Goal: Find specific page/section: Find specific page/section

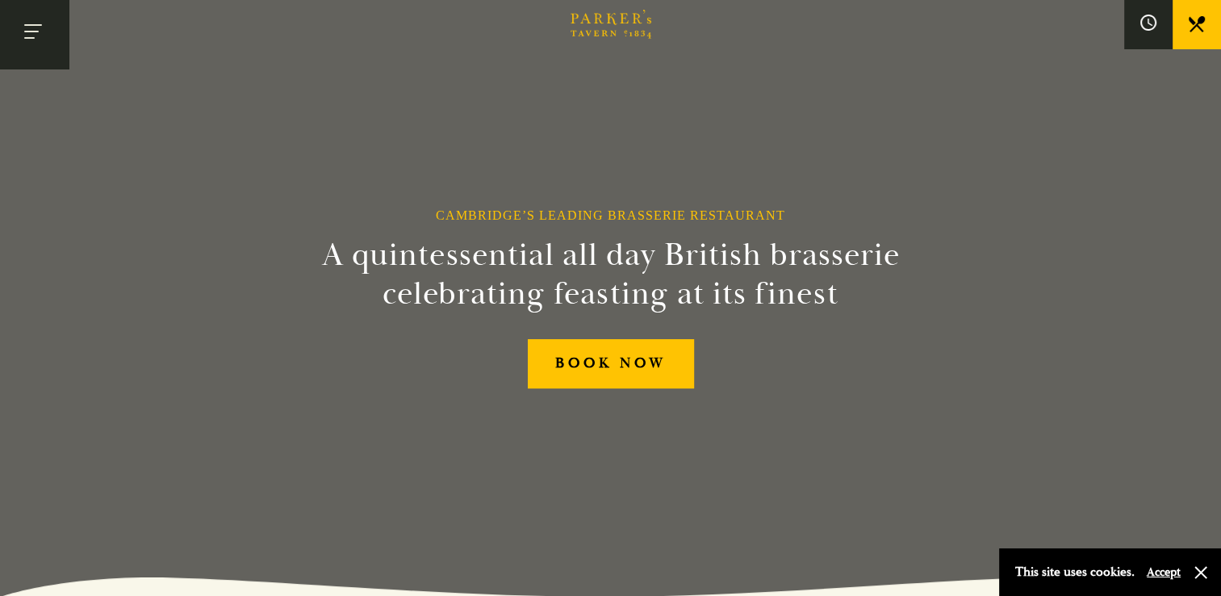
click at [36, 36] on button "Toggle navigation" at bounding box center [34, 34] width 69 height 69
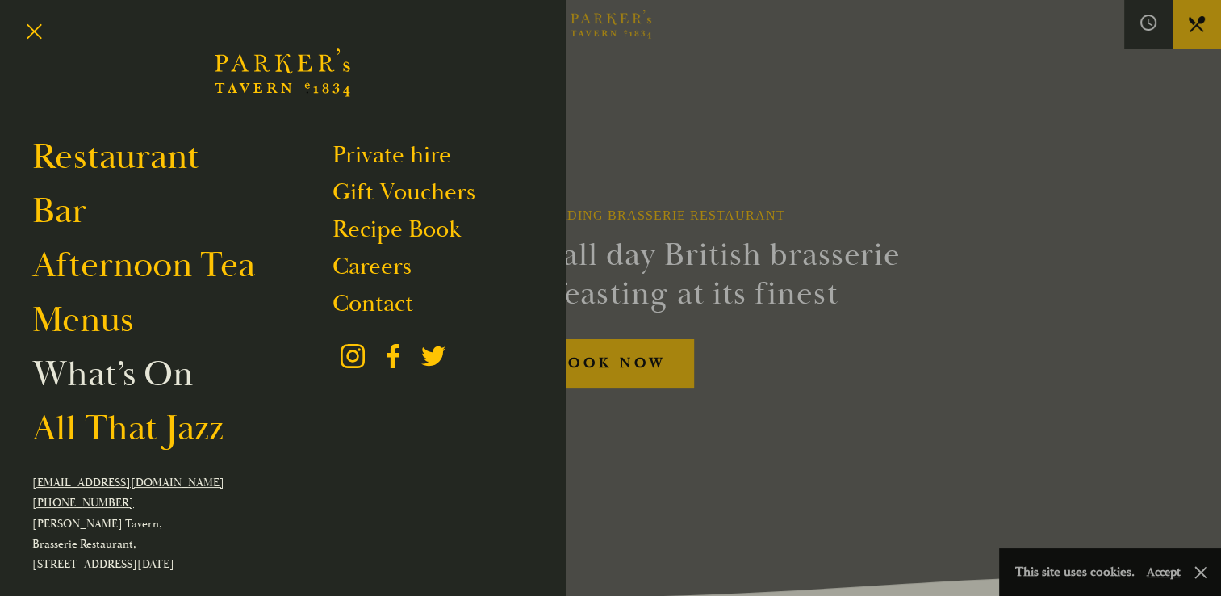
click at [162, 379] on link "What’s On" at bounding box center [112, 373] width 161 height 45
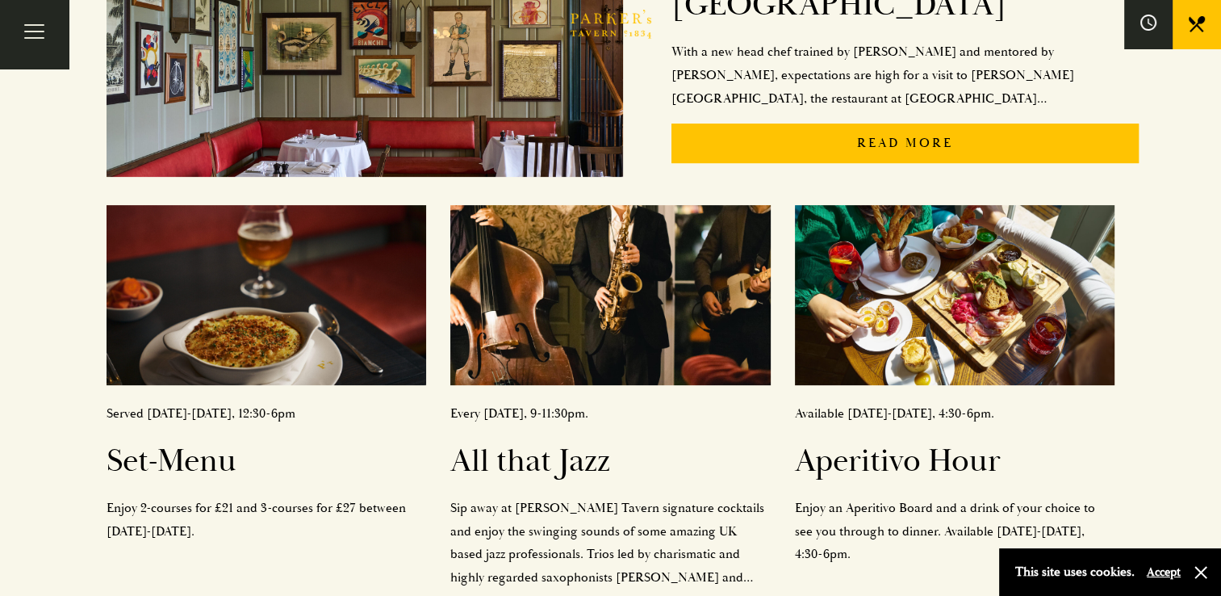
scroll to position [517, 0]
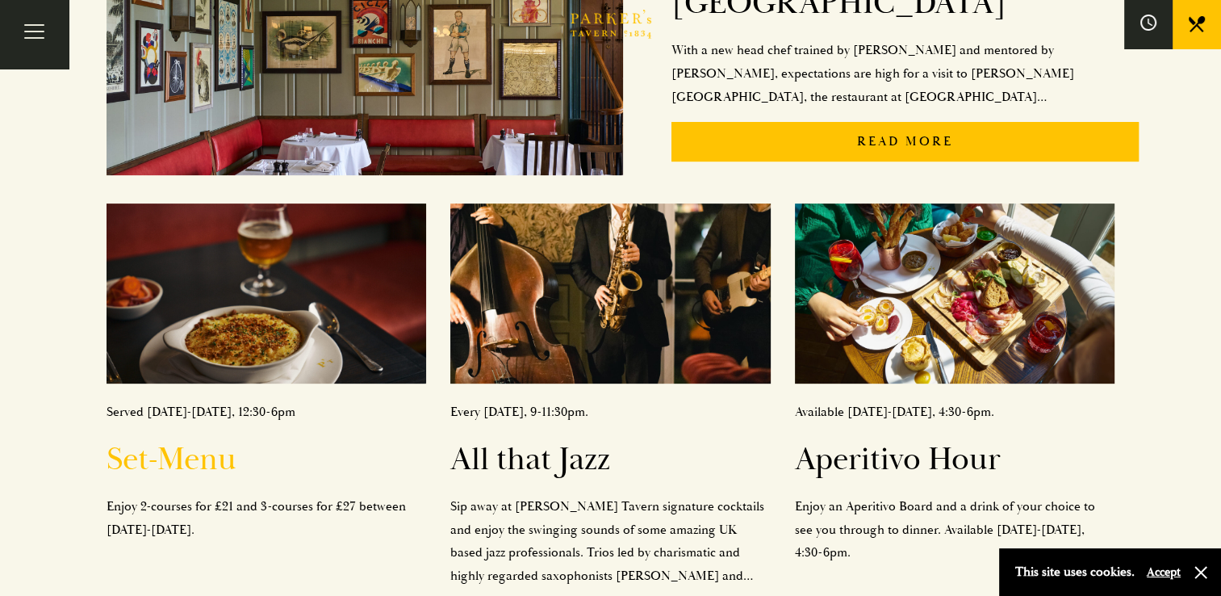
click at [249, 355] on img at bounding box center [267, 293] width 320 height 180
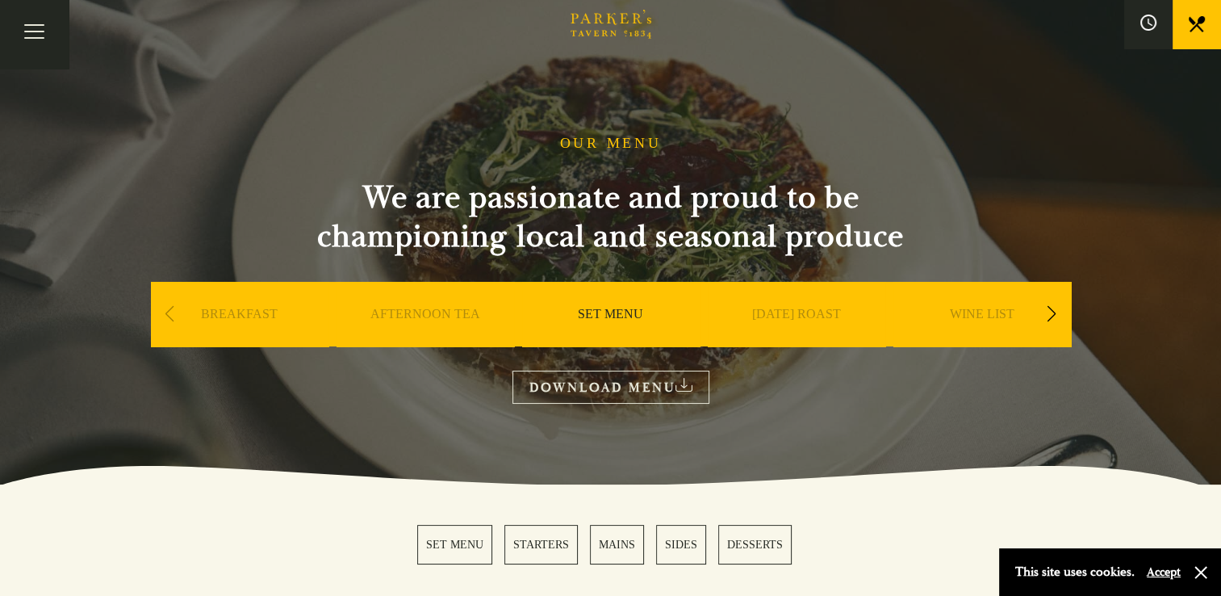
click at [627, 313] on link "SET MENU" at bounding box center [610, 338] width 65 height 65
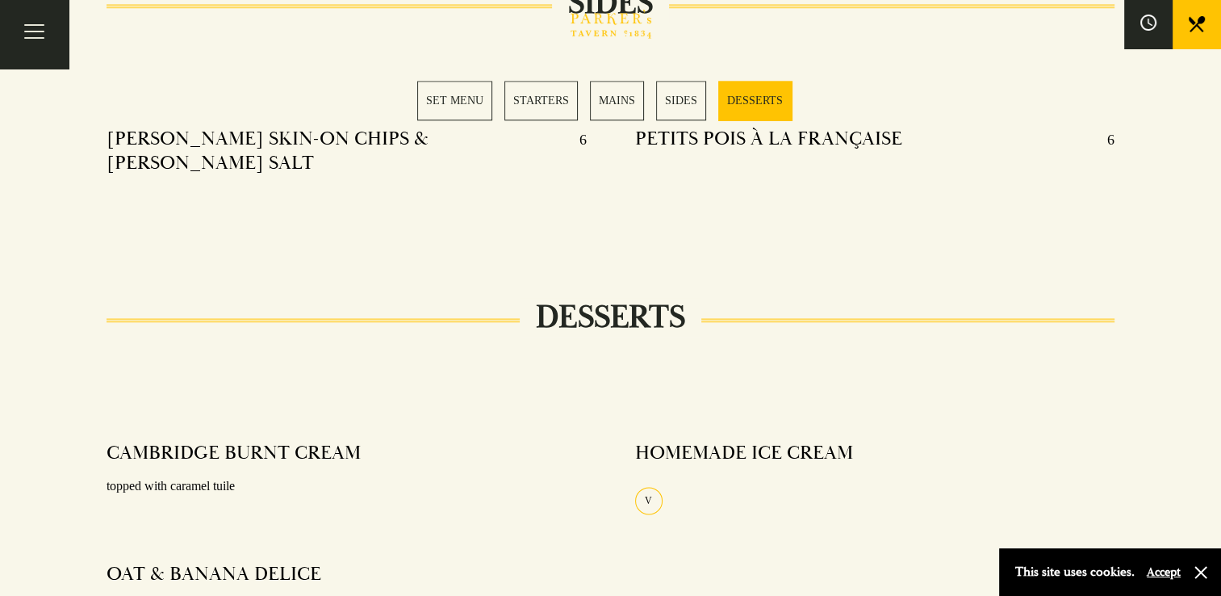
scroll to position [1840, 0]
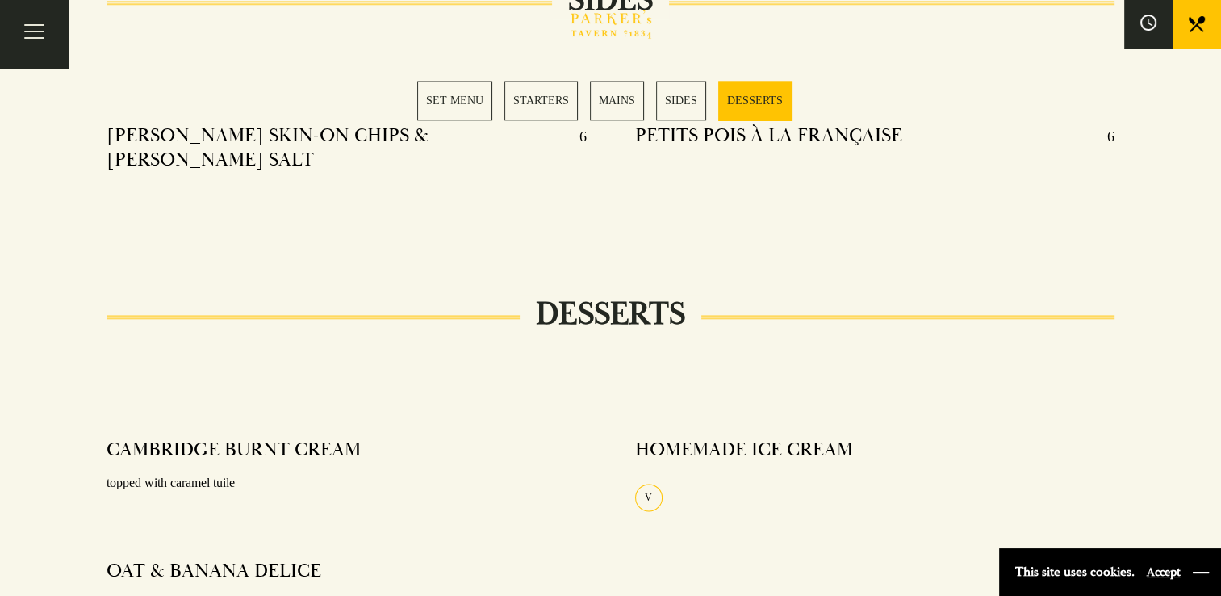
click at [1200, 574] on button "button" at bounding box center [1201, 572] width 16 height 16
